Goal: Task Accomplishment & Management: Manage account settings

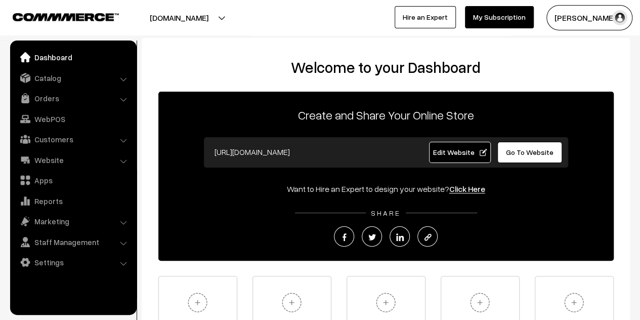
click at [529, 151] on span "Go To Website" at bounding box center [530, 152] width 48 height 9
drag, startPoint x: 50, startPoint y: 160, endPoint x: 69, endPoint y: 161, distance: 19.3
click at [50, 160] on link "Website" at bounding box center [73, 160] width 120 height 18
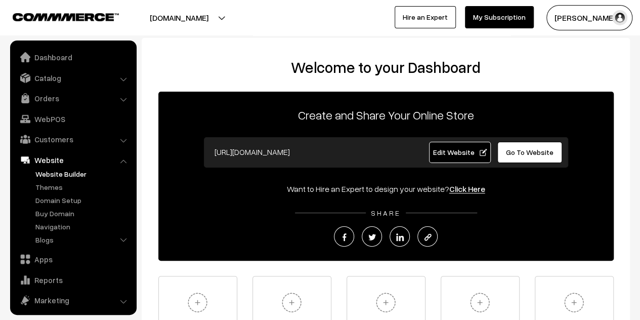
click at [75, 176] on link "Website Builder" at bounding box center [83, 174] width 100 height 11
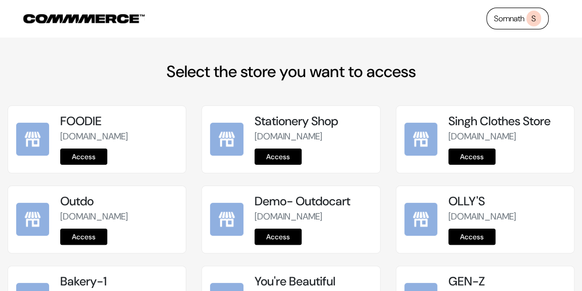
scroll to position [247, 0]
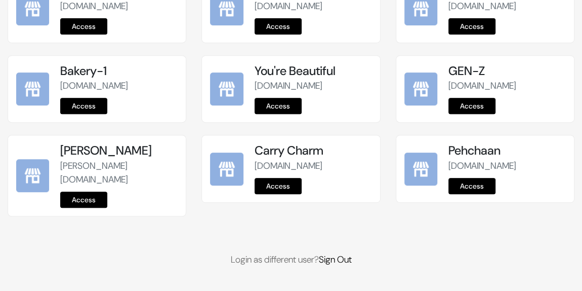
drag, startPoint x: 483, startPoint y: 198, endPoint x: 469, endPoint y: 192, distance: 15.9
click at [483, 194] on link "Access" at bounding box center [471, 186] width 47 height 16
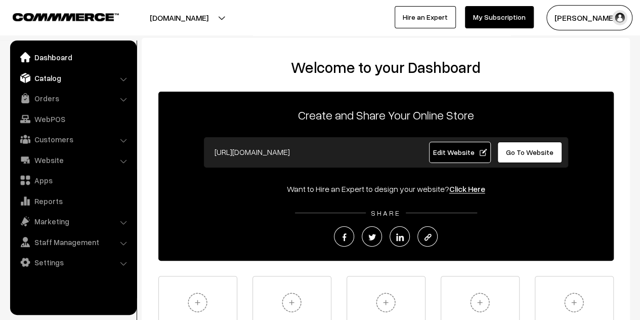
click at [53, 76] on link "Catalog" at bounding box center [73, 78] width 120 height 18
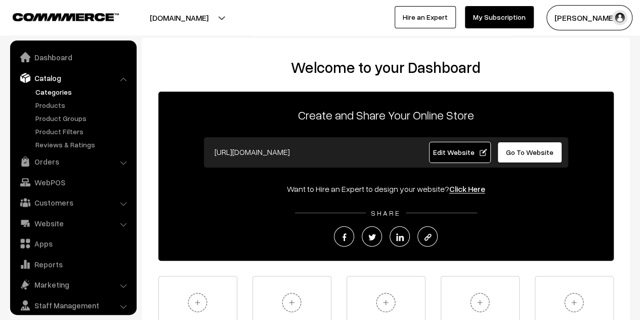
click at [51, 94] on link "Categories" at bounding box center [83, 92] width 100 height 11
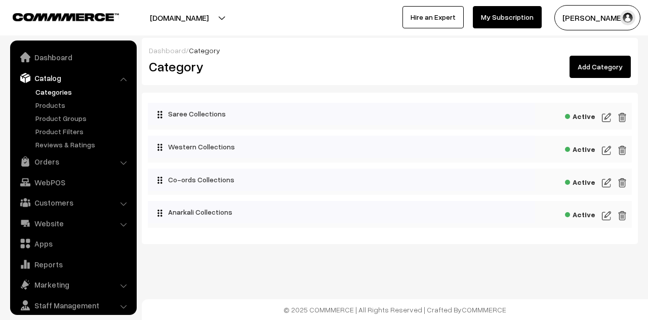
scroll to position [28, 0]
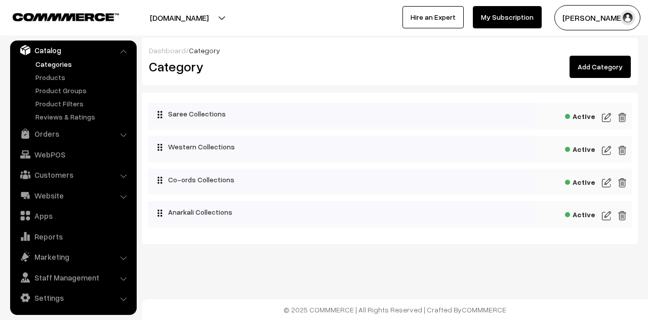
click at [607, 150] on img at bounding box center [606, 150] width 9 height 12
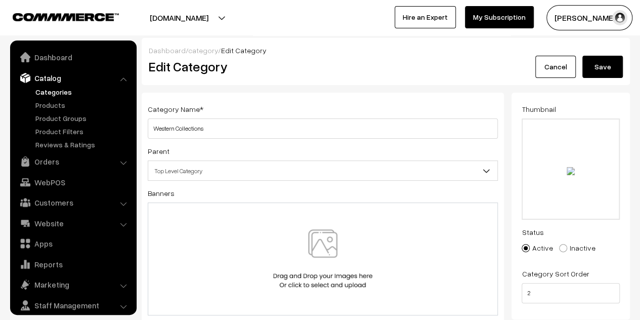
scroll to position [28, 0]
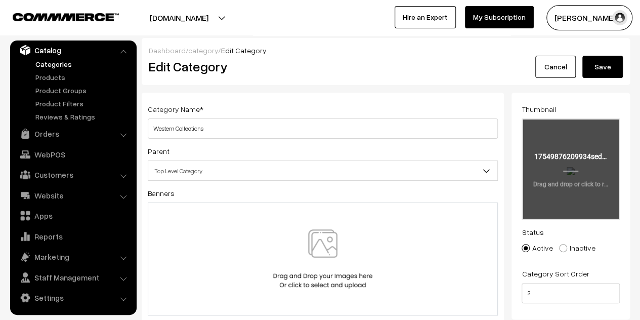
click at [584, 159] on input "file" at bounding box center [571, 168] width 96 height 99
type input "C:\fakepath\beautiful-brunette-woman-evening-dress-posing.jpg"
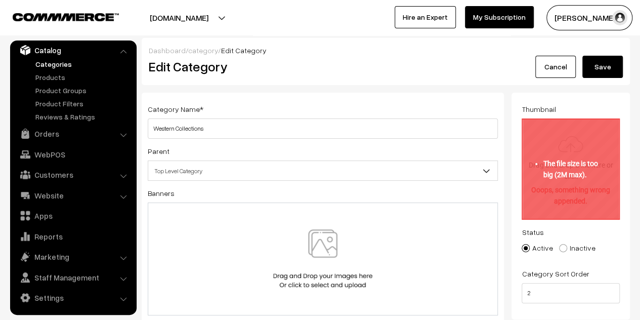
click at [568, 160] on input "file" at bounding box center [571, 168] width 96 height 99
type input "C:\fakepath\beautiful-brunette-woman-evening-dress-posing (1).jpg"
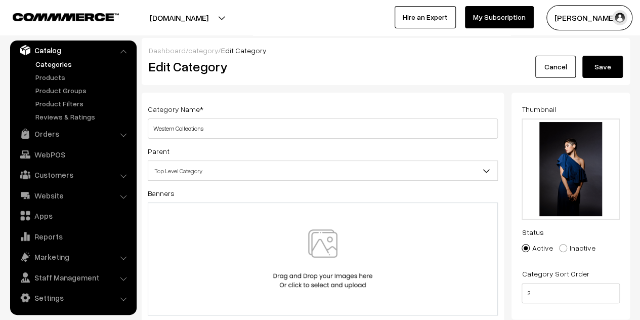
click at [606, 68] on button "Save" at bounding box center [603, 67] width 40 height 22
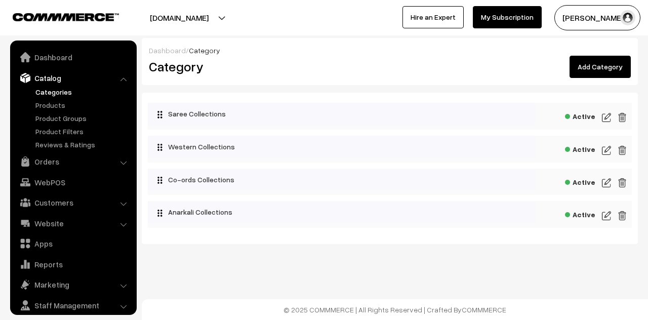
scroll to position [28, 0]
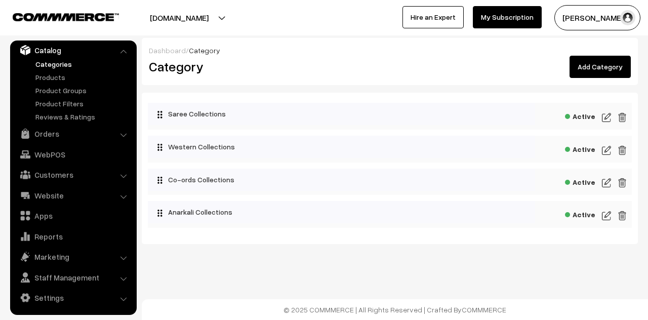
click at [606, 149] on img at bounding box center [606, 150] width 9 height 12
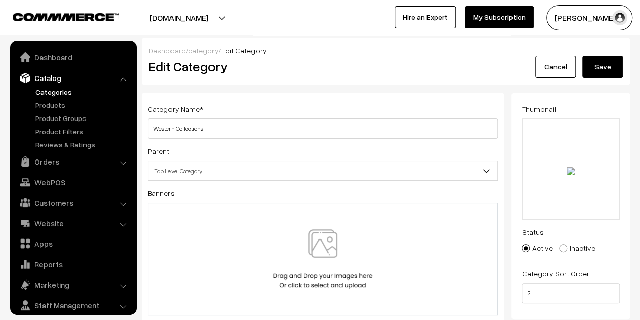
scroll to position [28, 0]
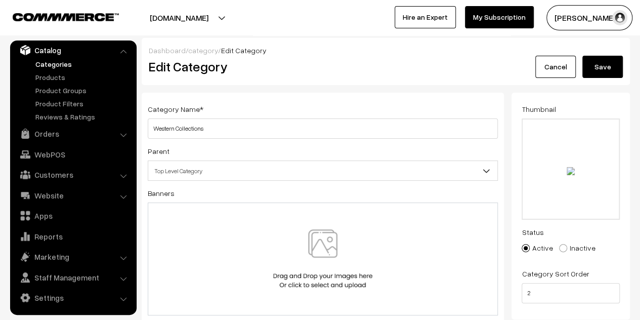
type input "C:\fakepath\beautiful-brunette-woman-evening-dress-posing (1).jpg"
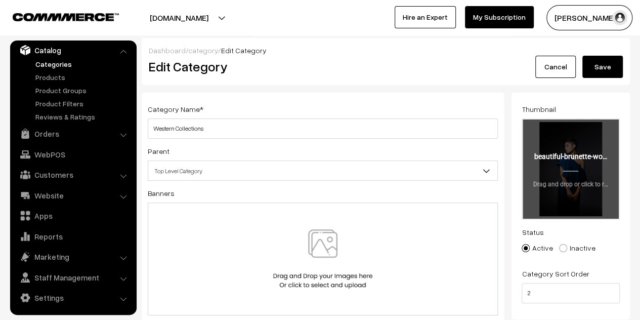
click at [567, 157] on input "file" at bounding box center [571, 168] width 96 height 99
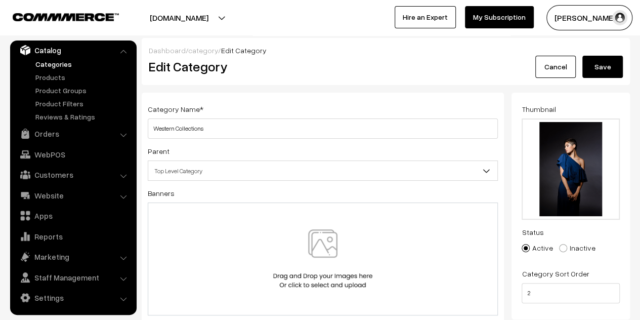
click at [602, 57] on button "Save" at bounding box center [603, 67] width 40 height 22
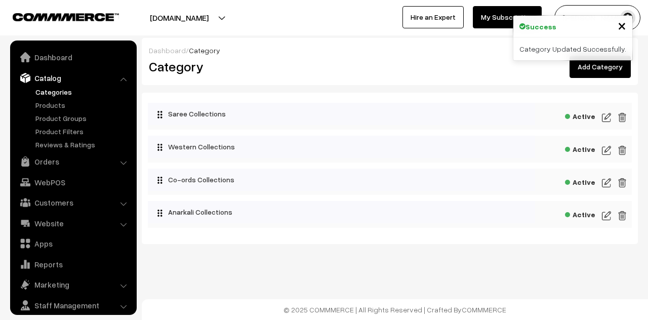
scroll to position [28, 0]
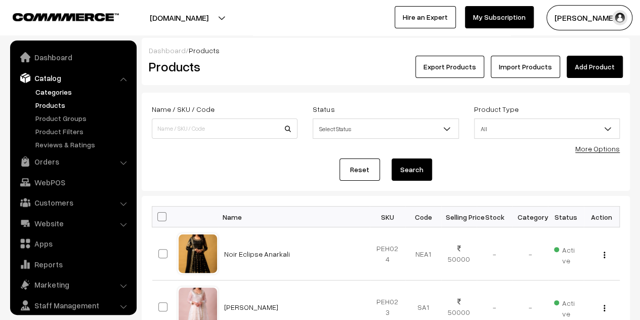
scroll to position [28, 0]
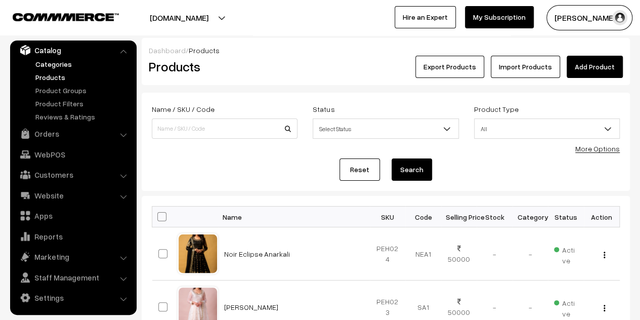
click at [60, 64] on link "Categories" at bounding box center [83, 64] width 100 height 11
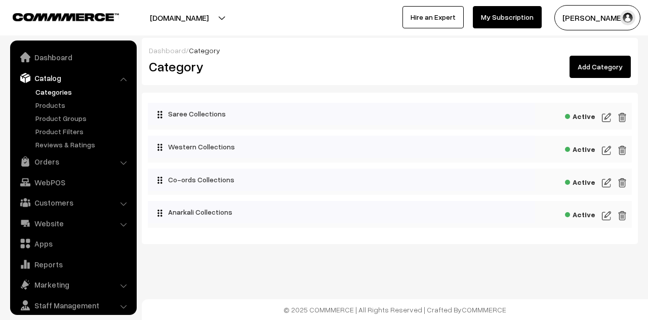
scroll to position [28, 0]
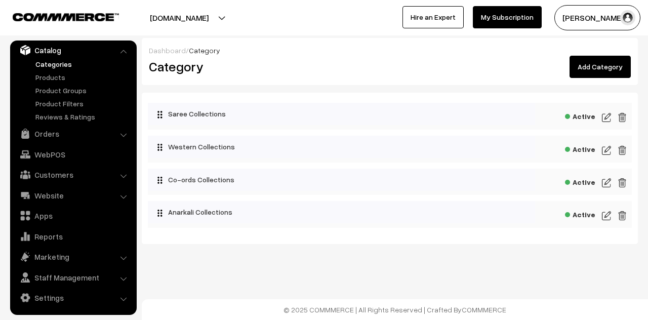
click at [605, 184] on img at bounding box center [606, 183] width 9 height 12
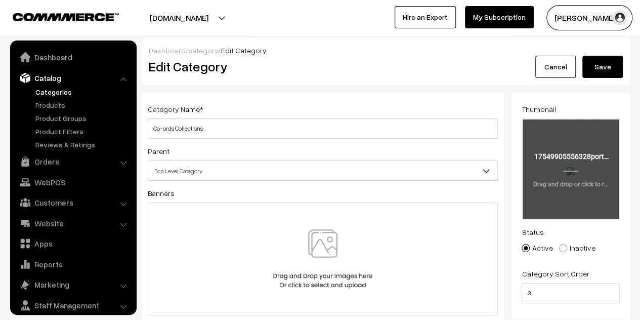
scroll to position [28, 0]
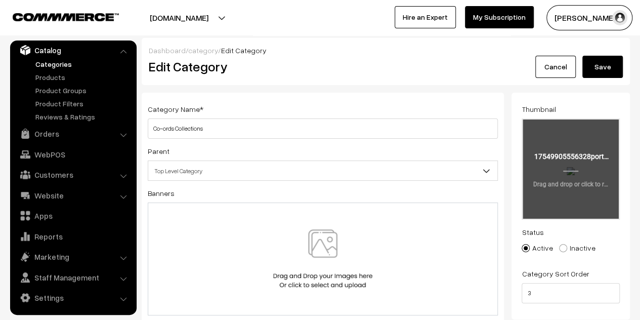
click at [574, 169] on input "file" at bounding box center [571, 168] width 96 height 99
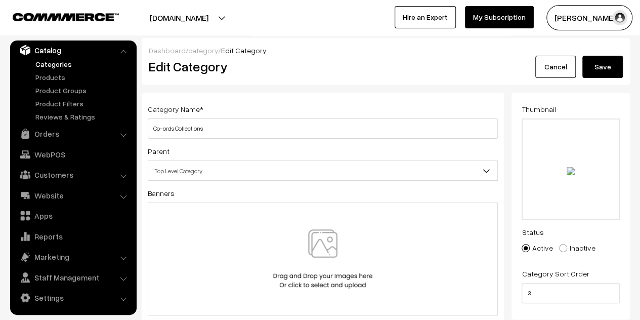
type input "C:\fakepath\beautiful-attractive-woman-black-suit-smiling-posing-dark-backgroun…"
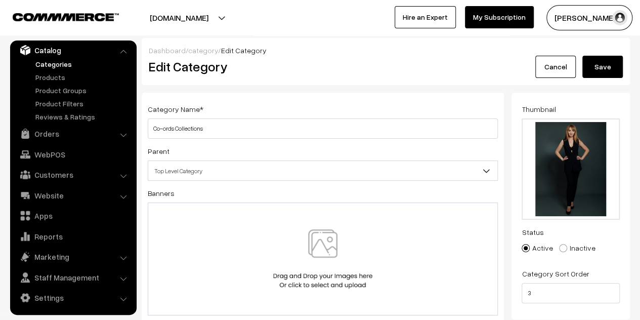
drag, startPoint x: 591, startPoint y: 75, endPoint x: 487, endPoint y: 102, distance: 107.7
click at [591, 74] on button "Save" at bounding box center [603, 67] width 40 height 22
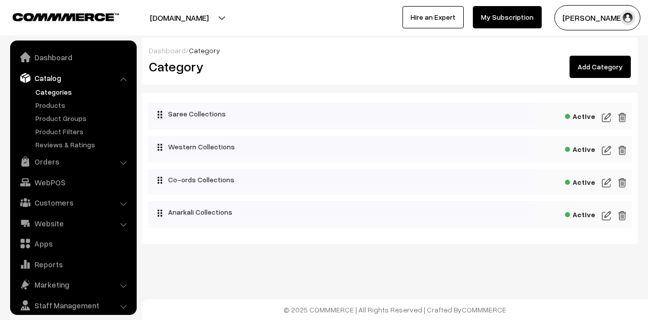
scroll to position [28, 0]
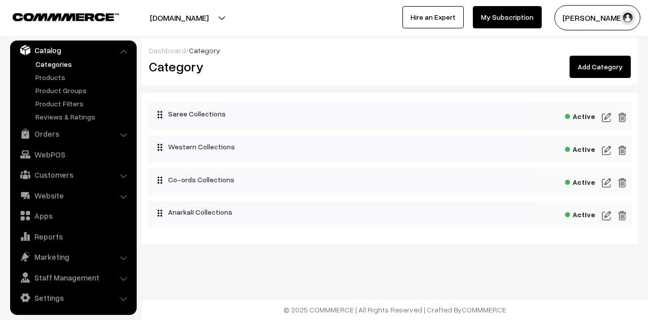
click at [607, 185] on img at bounding box center [606, 183] width 9 height 12
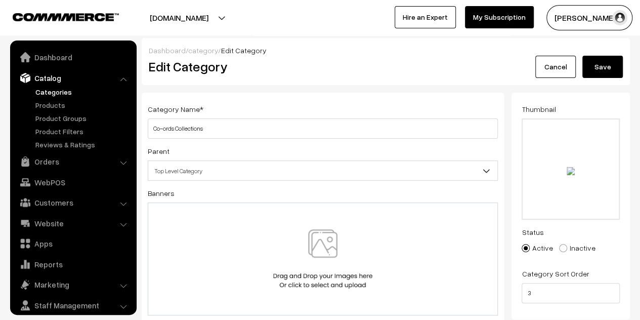
scroll to position [28, 0]
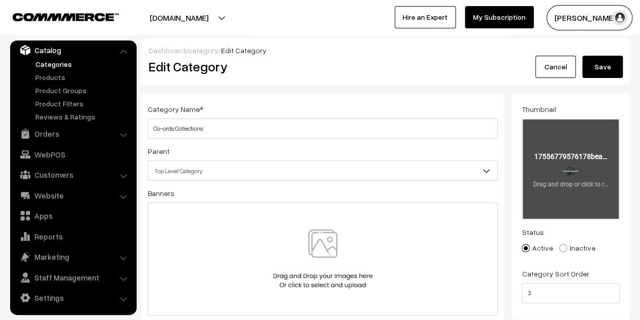
click at [562, 165] on input "file" at bounding box center [571, 168] width 96 height 99
type input "C:\fakepath\beautiful-attractive-woman-black-suit-smiling-posing-dark-backgroun…"
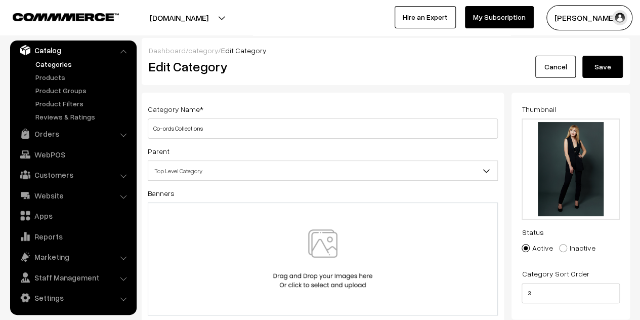
click at [602, 68] on button "Save" at bounding box center [603, 67] width 40 height 22
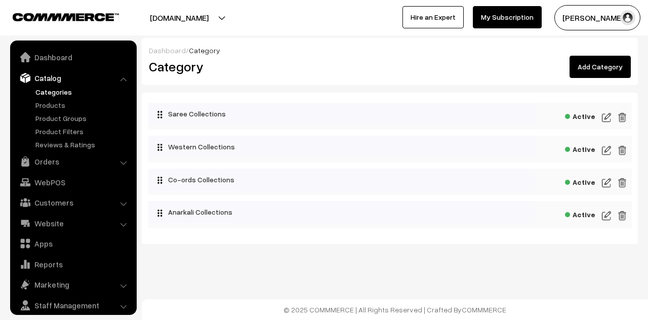
scroll to position [28, 0]
